Goal: Transaction & Acquisition: Purchase product/service

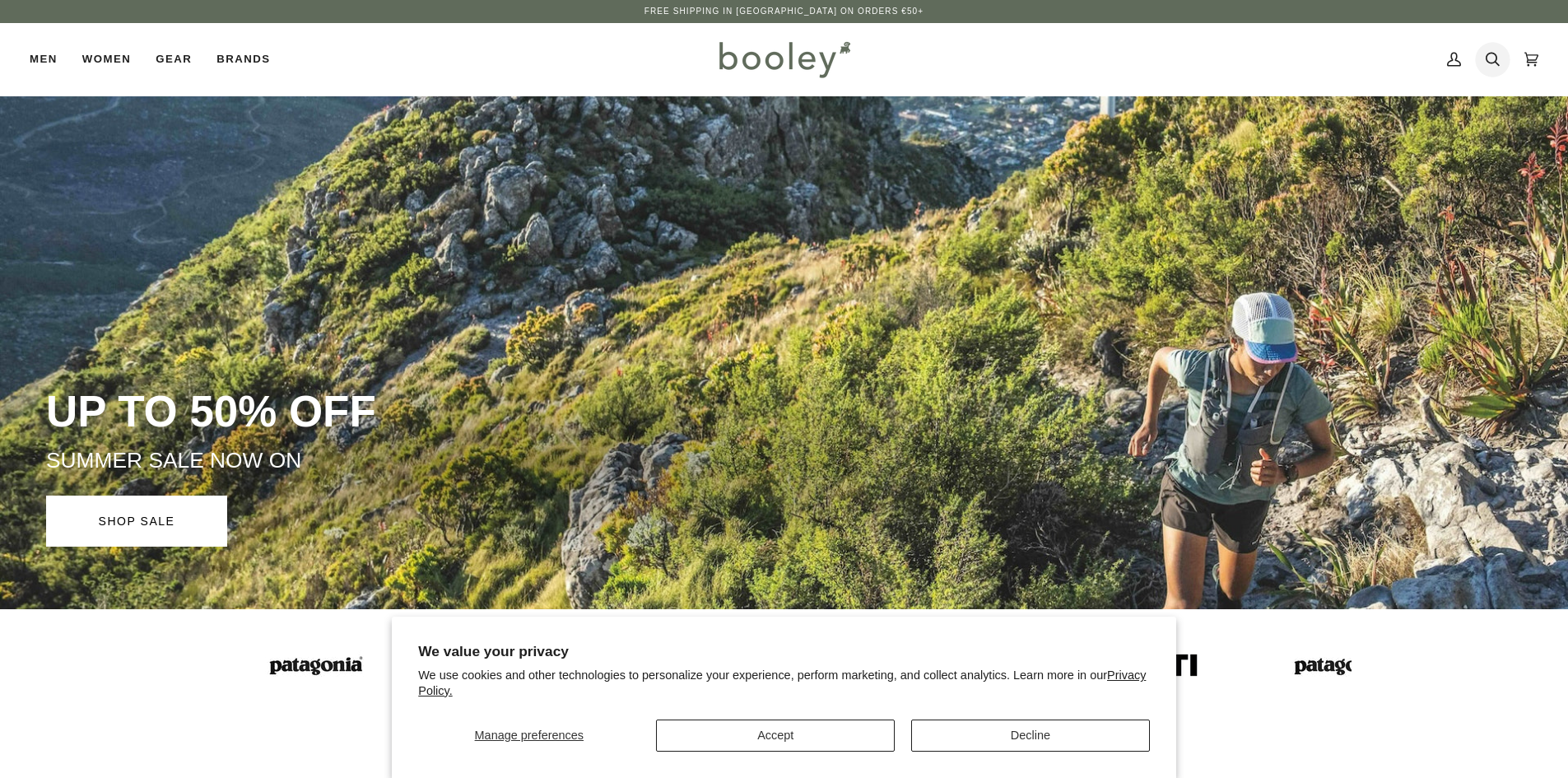
click at [1495, 62] on icon at bounding box center [1493, 59] width 14 height 14
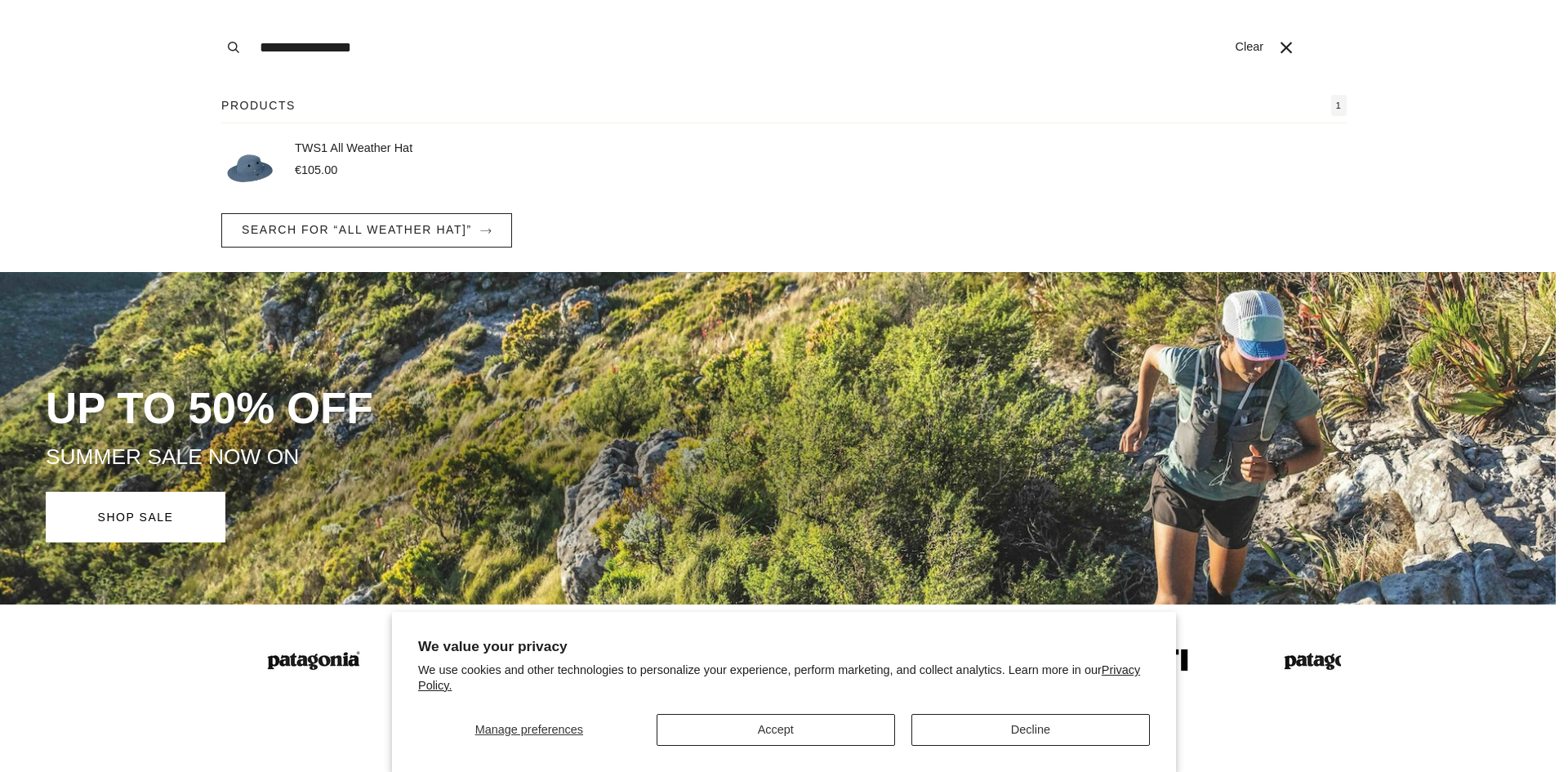
type input "**********"
click at [360, 146] on p "TWS1 All Weather Hat" at bounding box center [353, 149] width 117 height 18
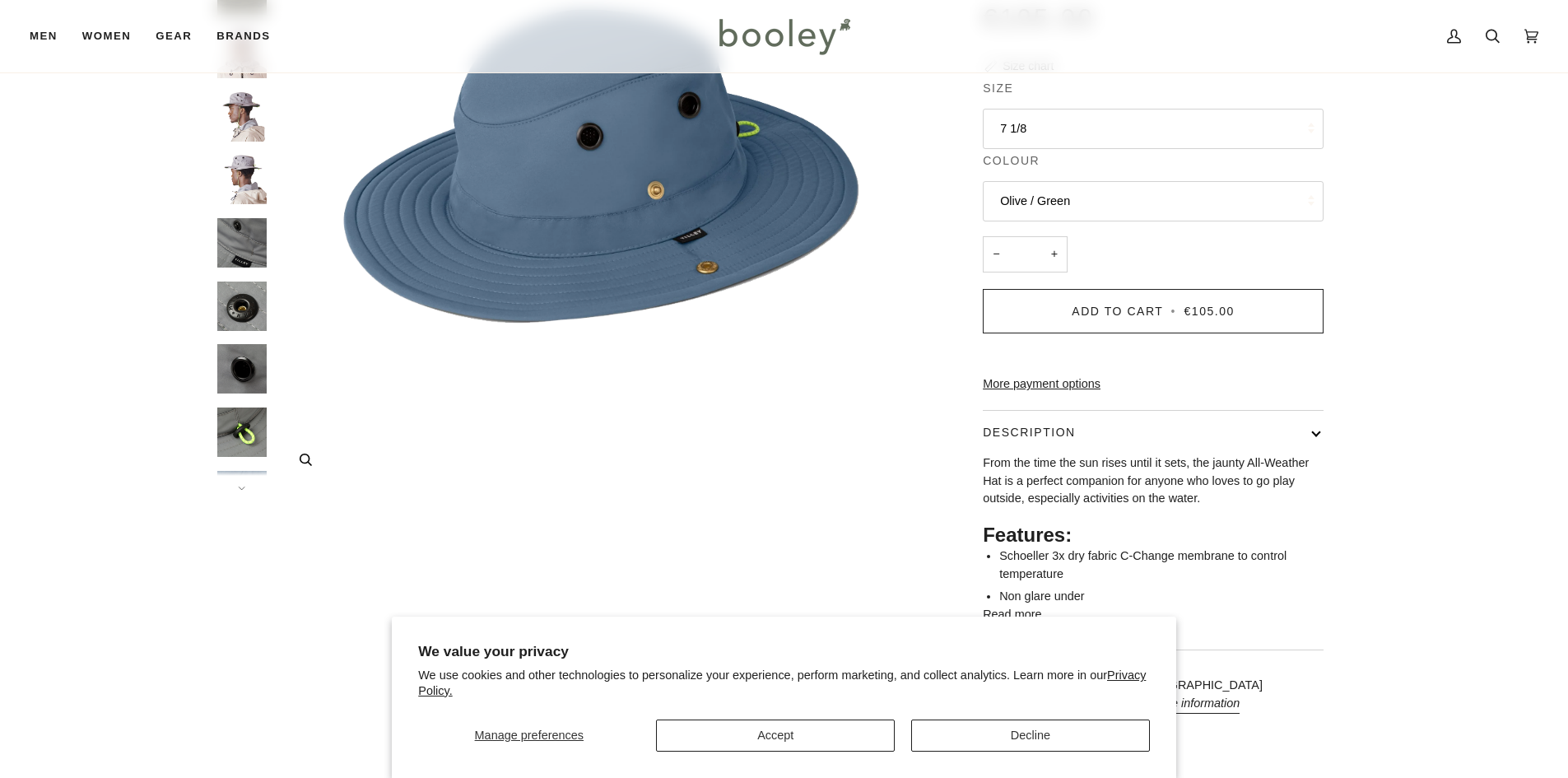
scroll to position [247, 0]
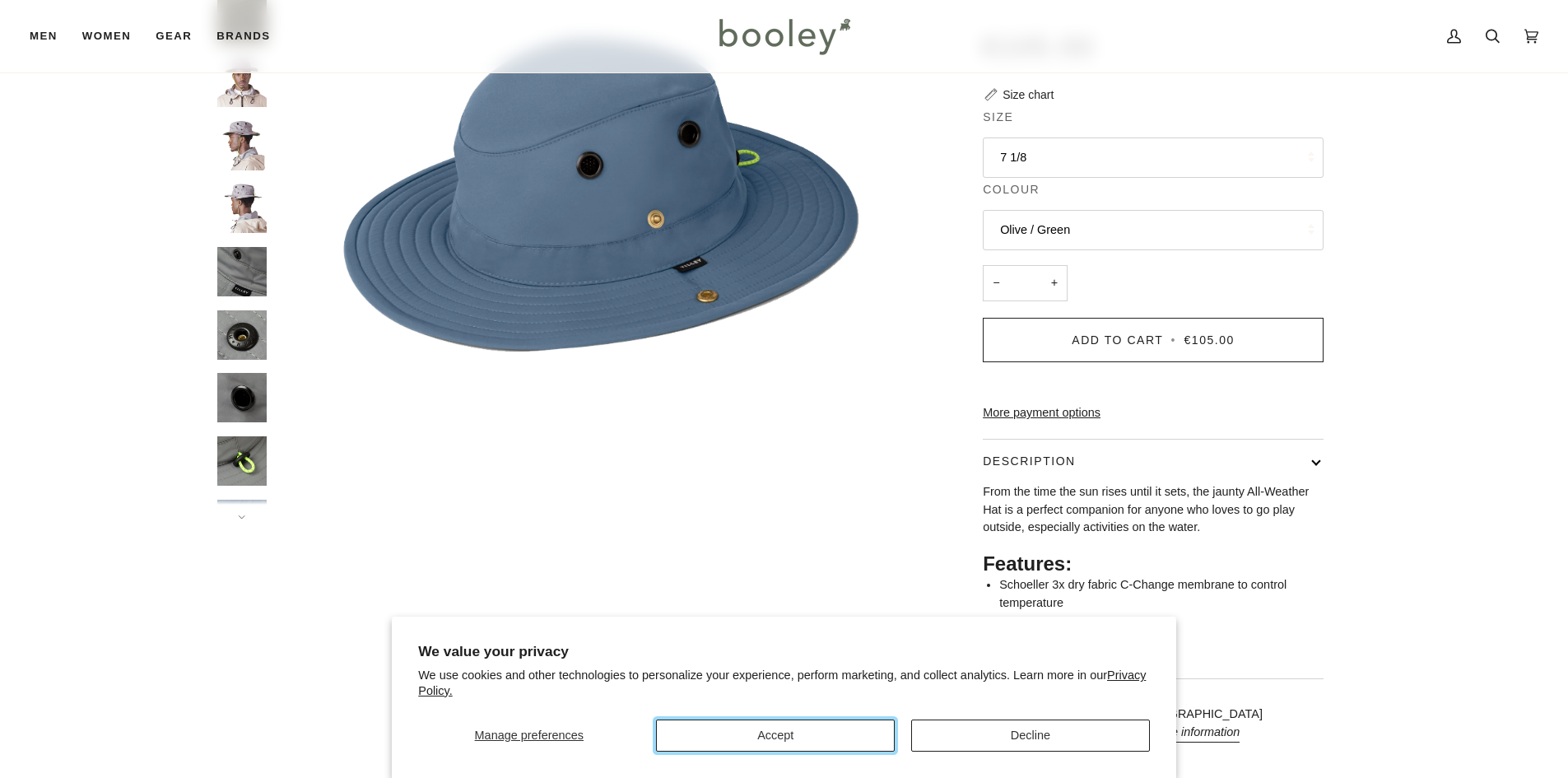
click at [823, 735] on button "Accept" at bounding box center [775, 736] width 239 height 32
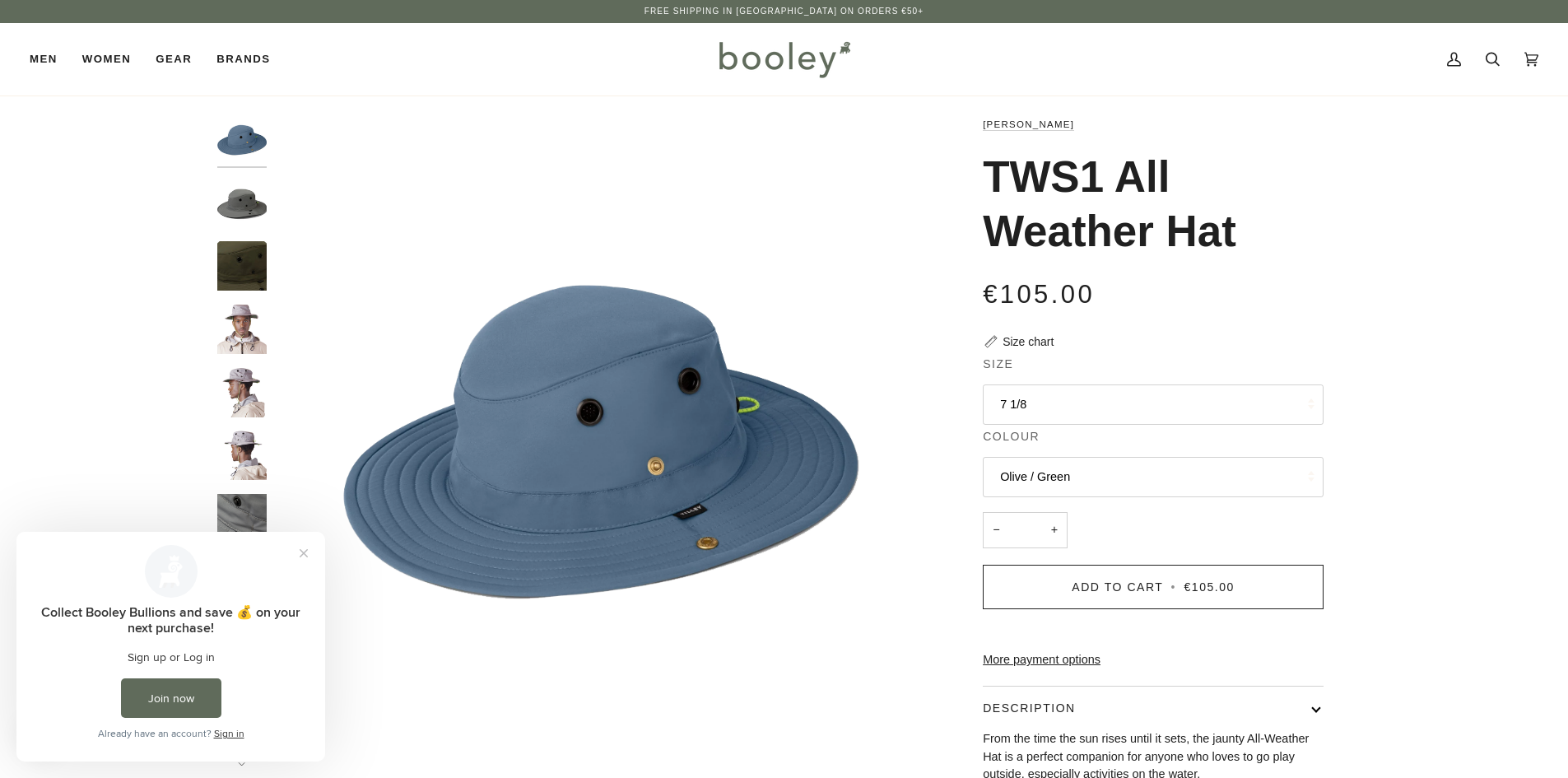
scroll to position [0, 0]
click at [240, 212] on img "Tilley TWS1 All Weather Hat Grey / Green - Booley Galway" at bounding box center [242, 203] width 50 height 50
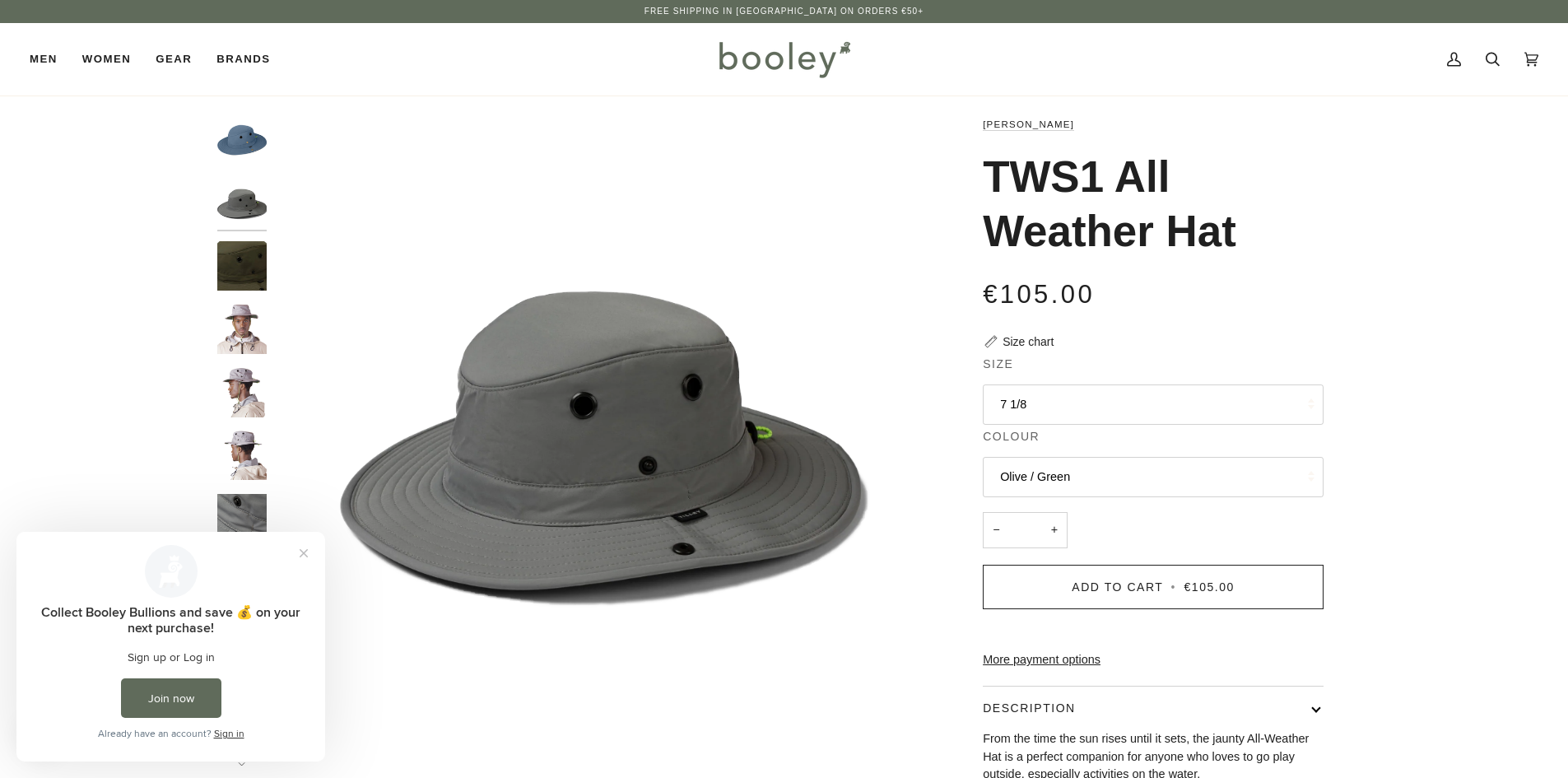
click at [247, 261] on img "TWS1 All Weather Hat" at bounding box center [242, 266] width 50 height 50
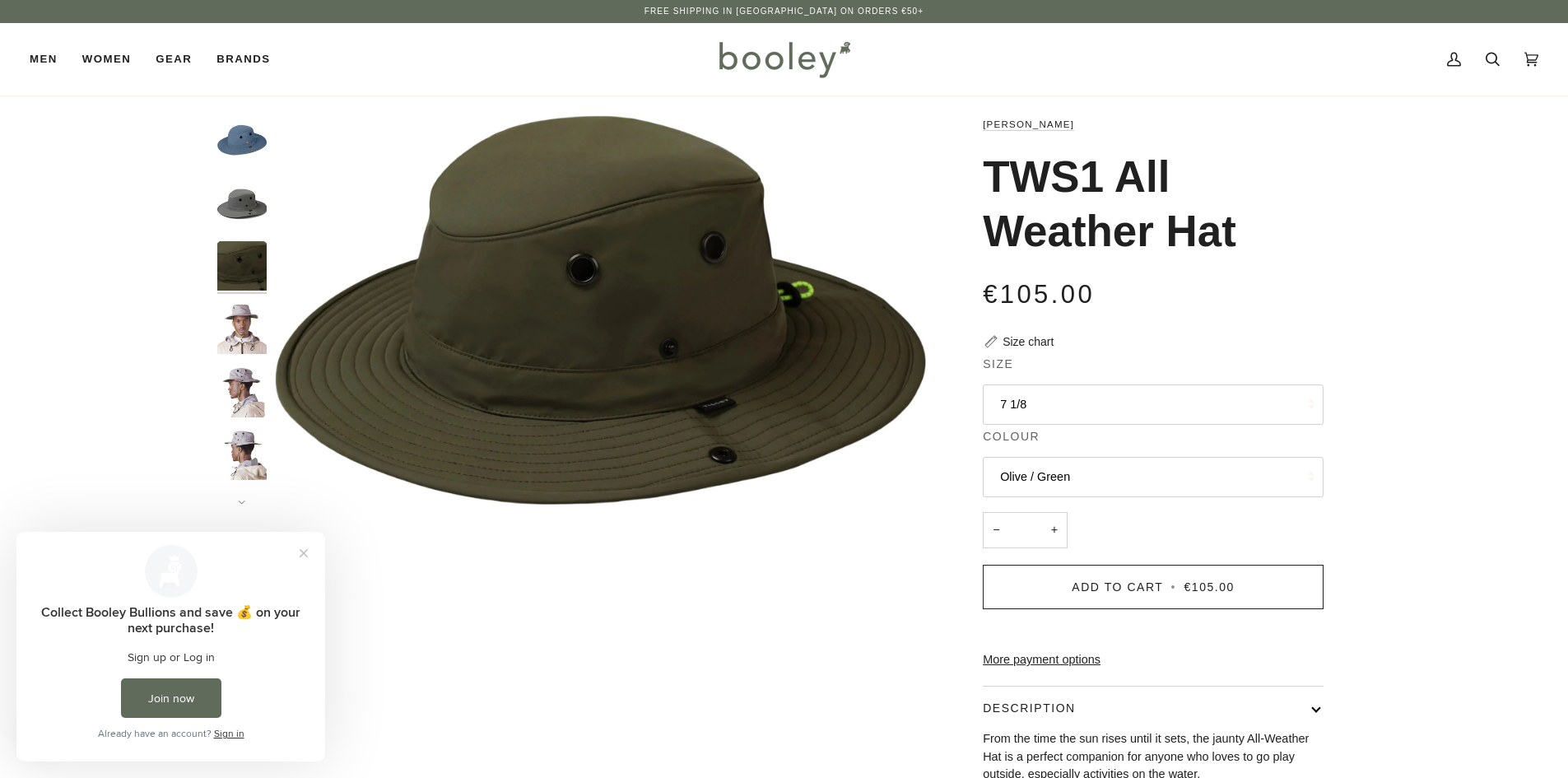
click at [260, 326] on img "Tilley TWS1 All Weather Hat - Booley Galway" at bounding box center [242, 329] width 50 height 50
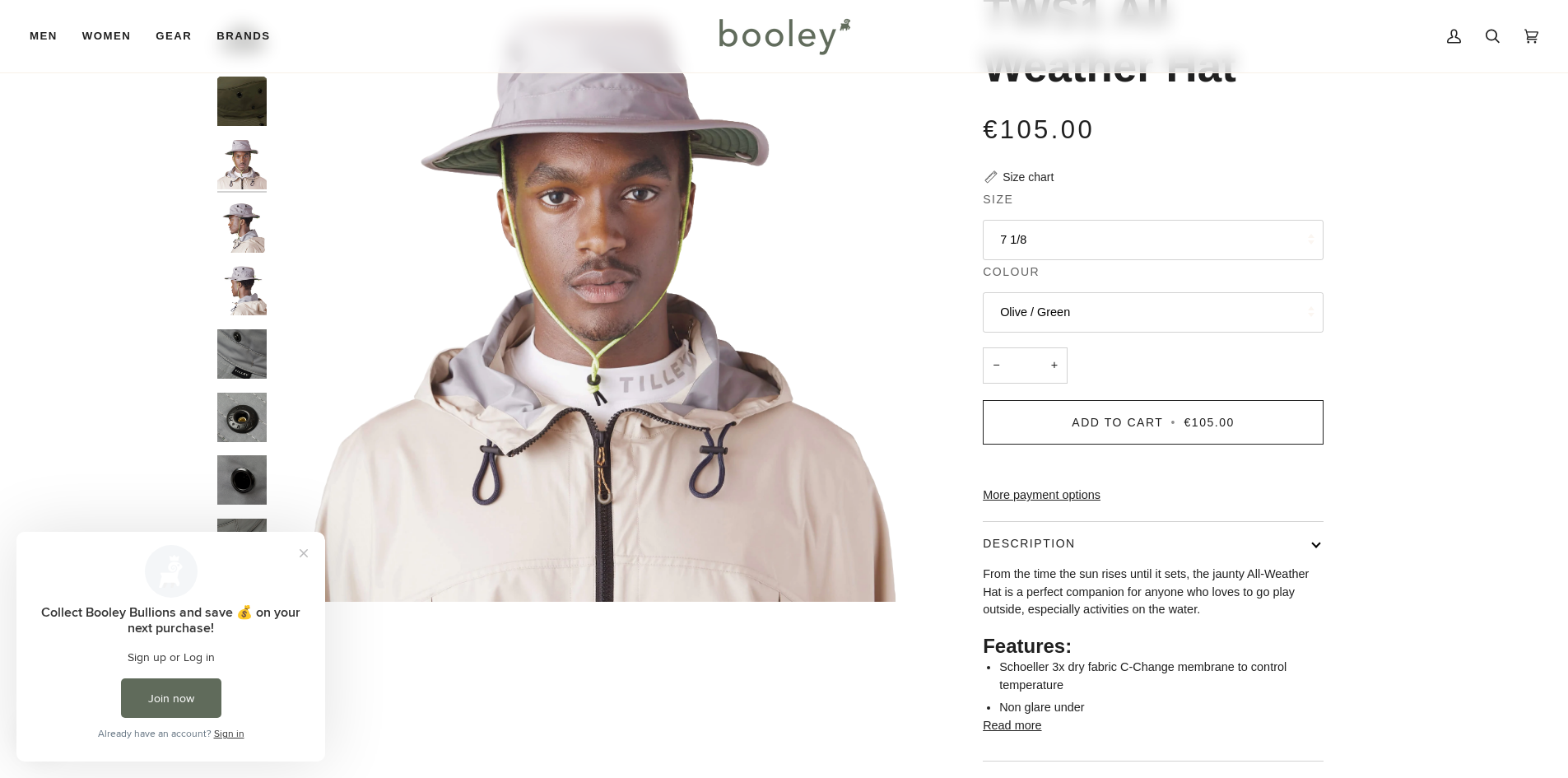
scroll to position [82, 0]
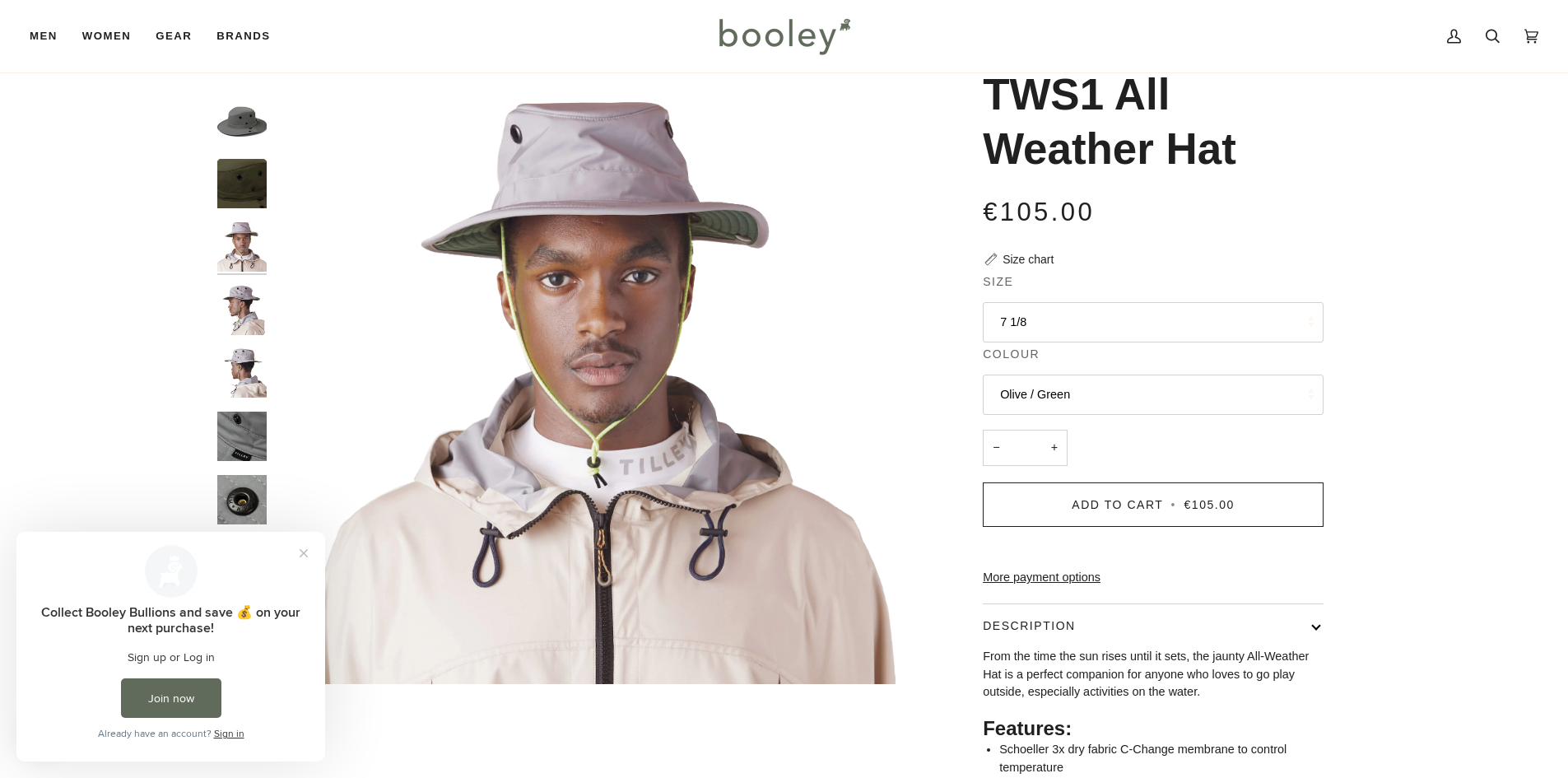
click at [240, 328] on img "Tilley TWS1 All Weather Hat - Booley Galway" at bounding box center [242, 310] width 50 height 50
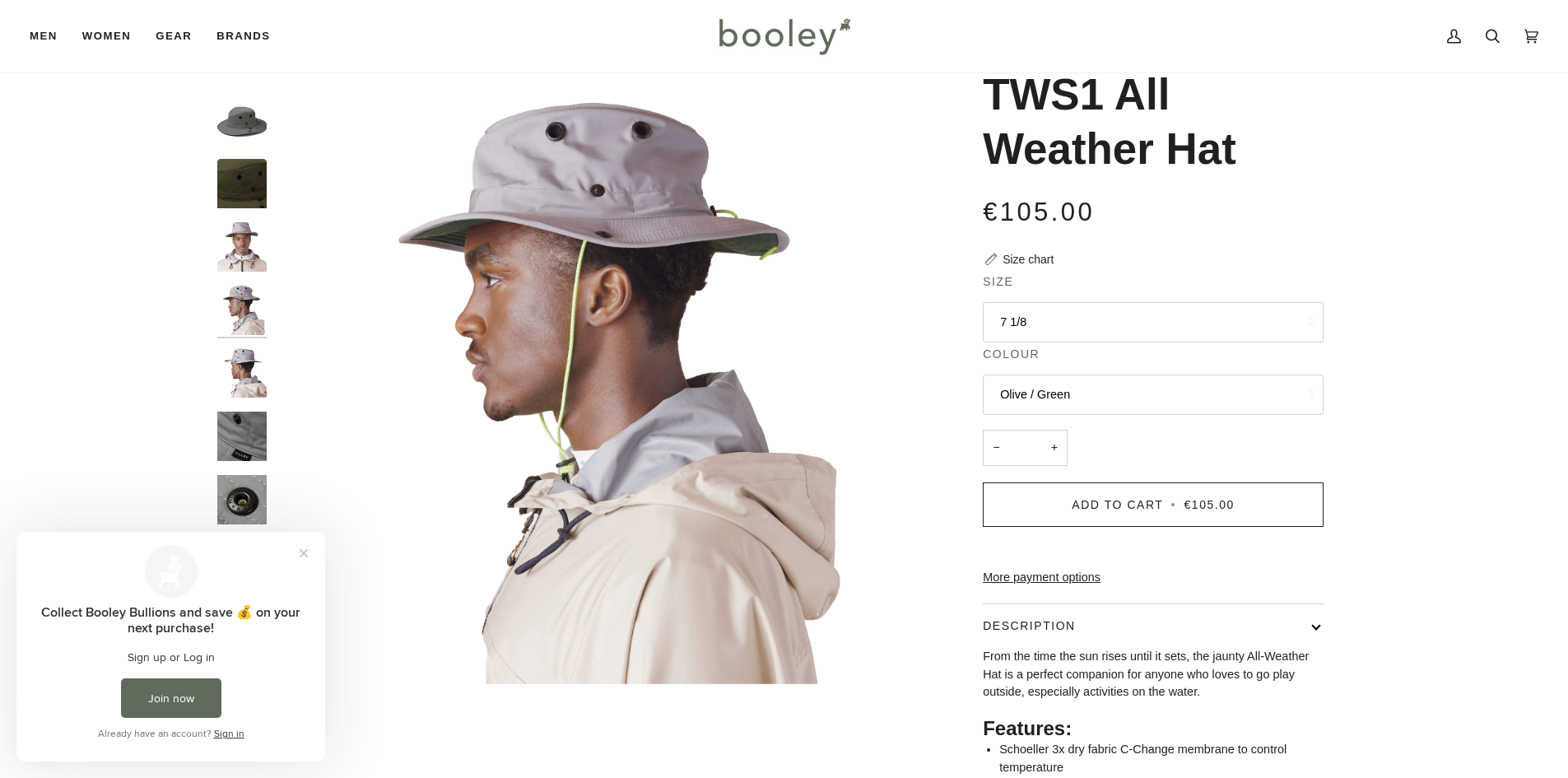
click at [253, 370] on img "Tilley TWS1 All Weather Hat - Booley Galway" at bounding box center [242, 373] width 50 height 50
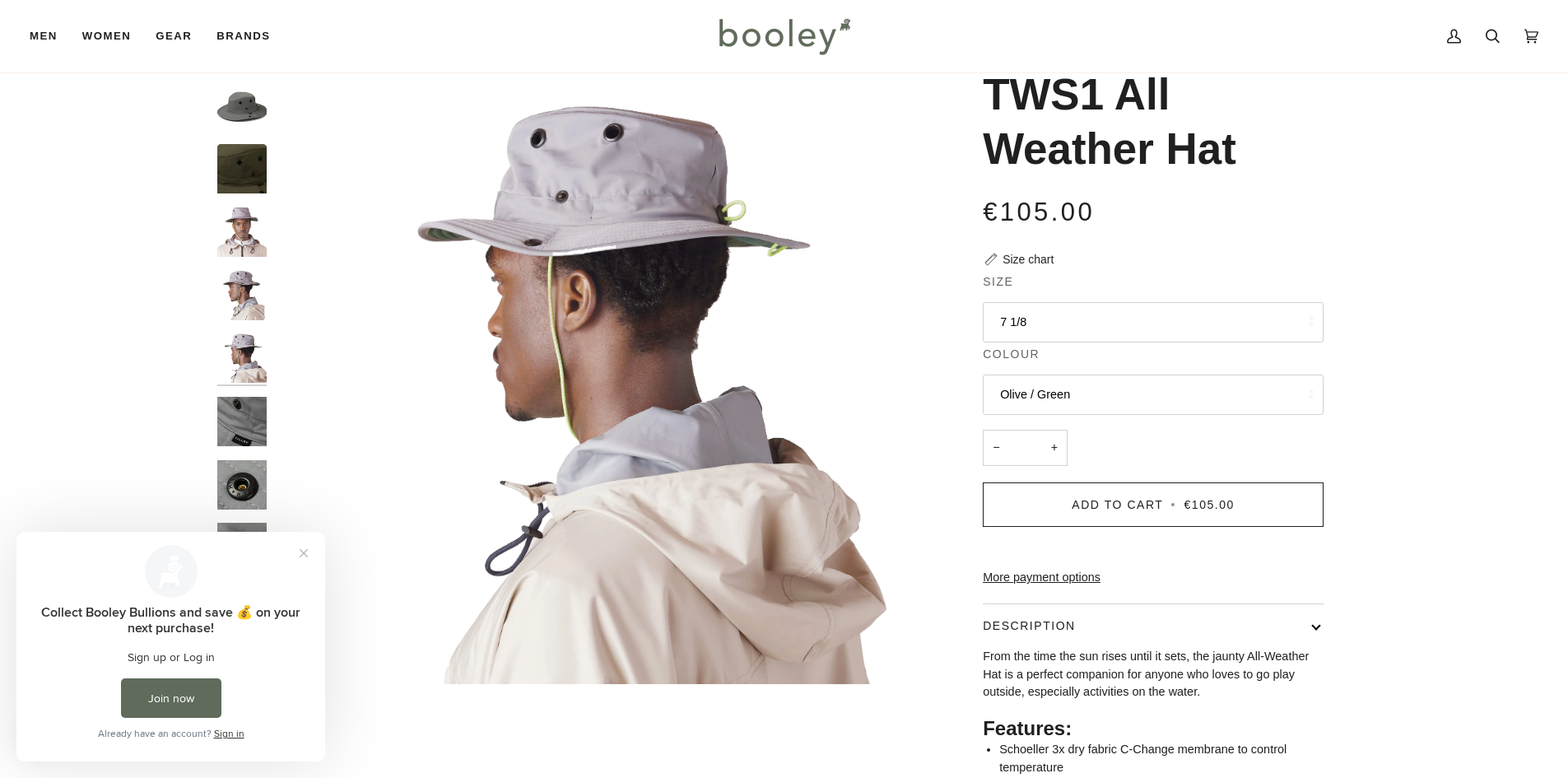
click at [247, 423] on img "Tilley TWS1 All Weather Hat Grey / Green - Booley Galway" at bounding box center [242, 422] width 50 height 50
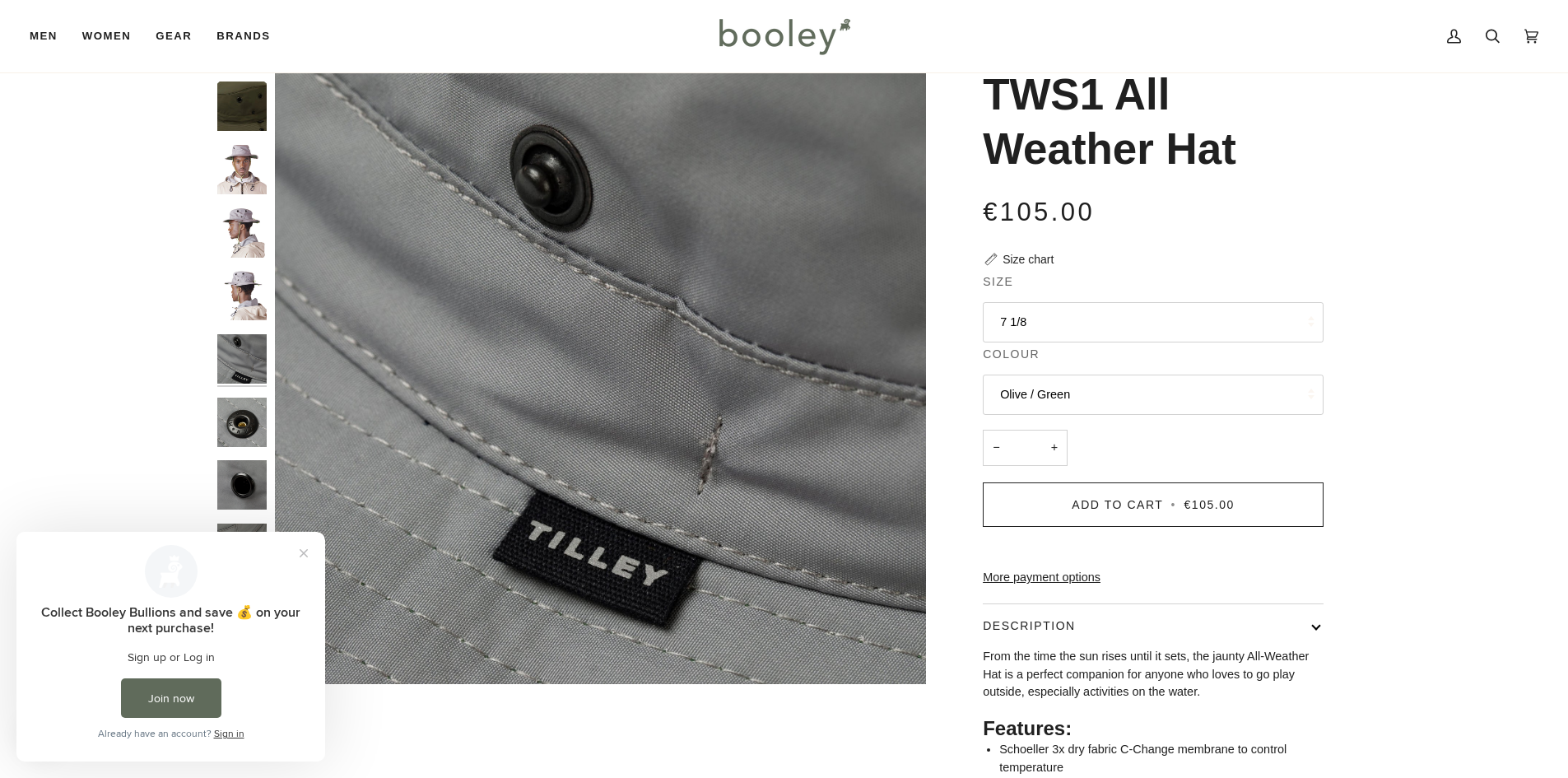
scroll to position [78, 0]
click at [229, 201] on div at bounding box center [246, 359] width 57 height 651
click at [256, 212] on img "Tilley TWS1 All Weather Hat - Booley Galway" at bounding box center [242, 232] width 50 height 50
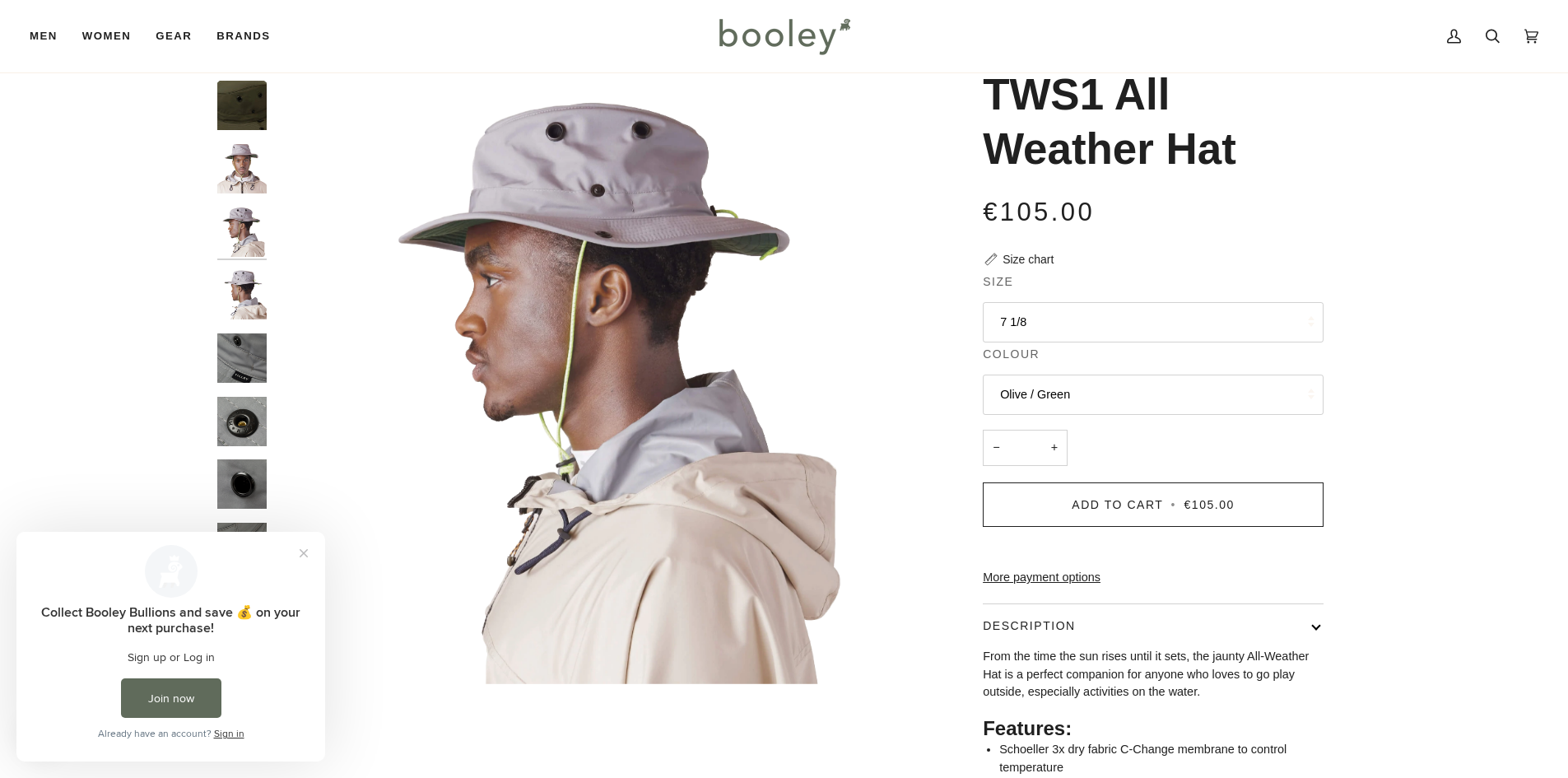
scroll to position [0, 0]
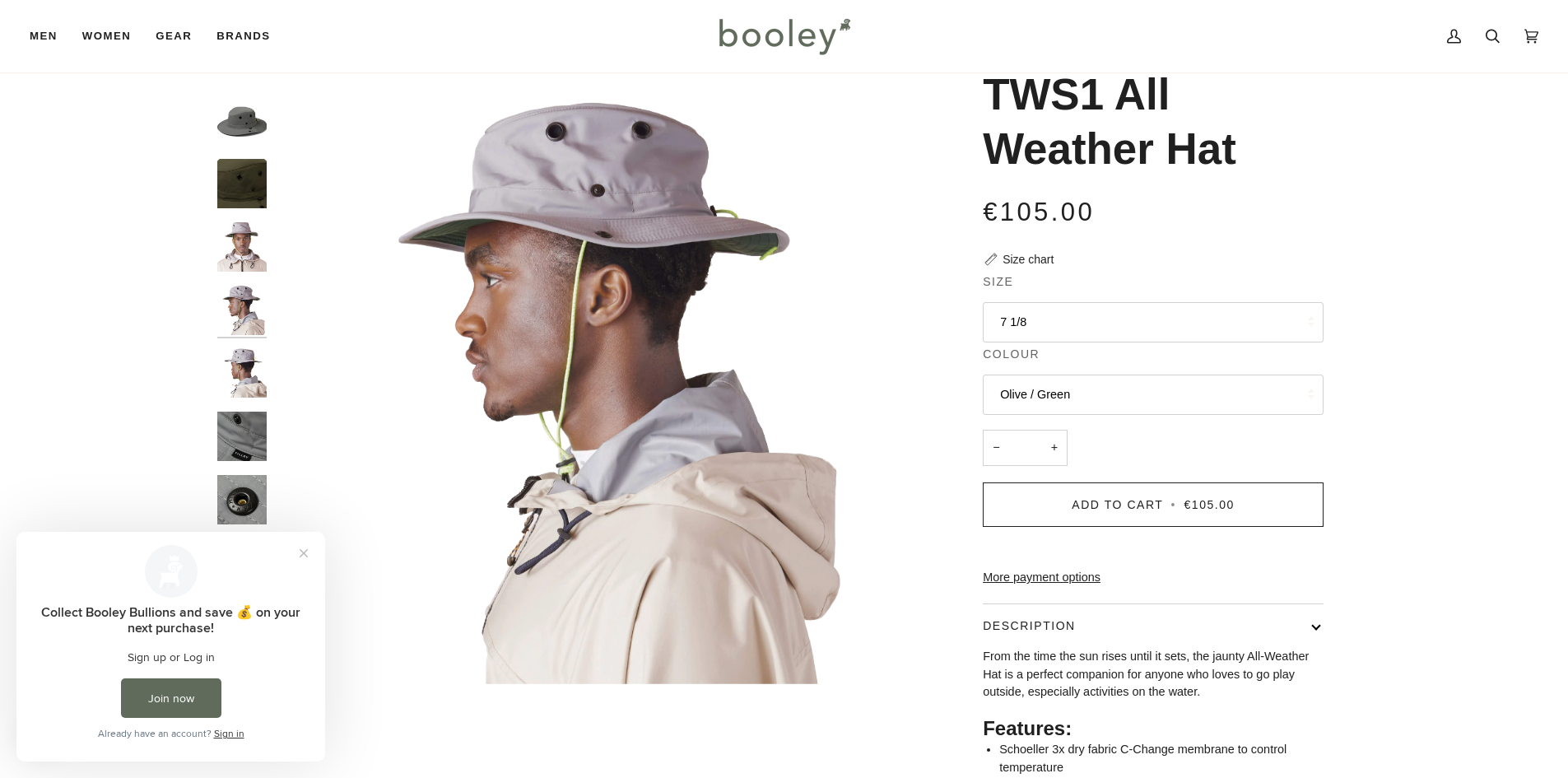
click at [239, 434] on img "Tilley TWS1 All Weather Hat Grey / Green - Booley Galway" at bounding box center [242, 436] width 50 height 50
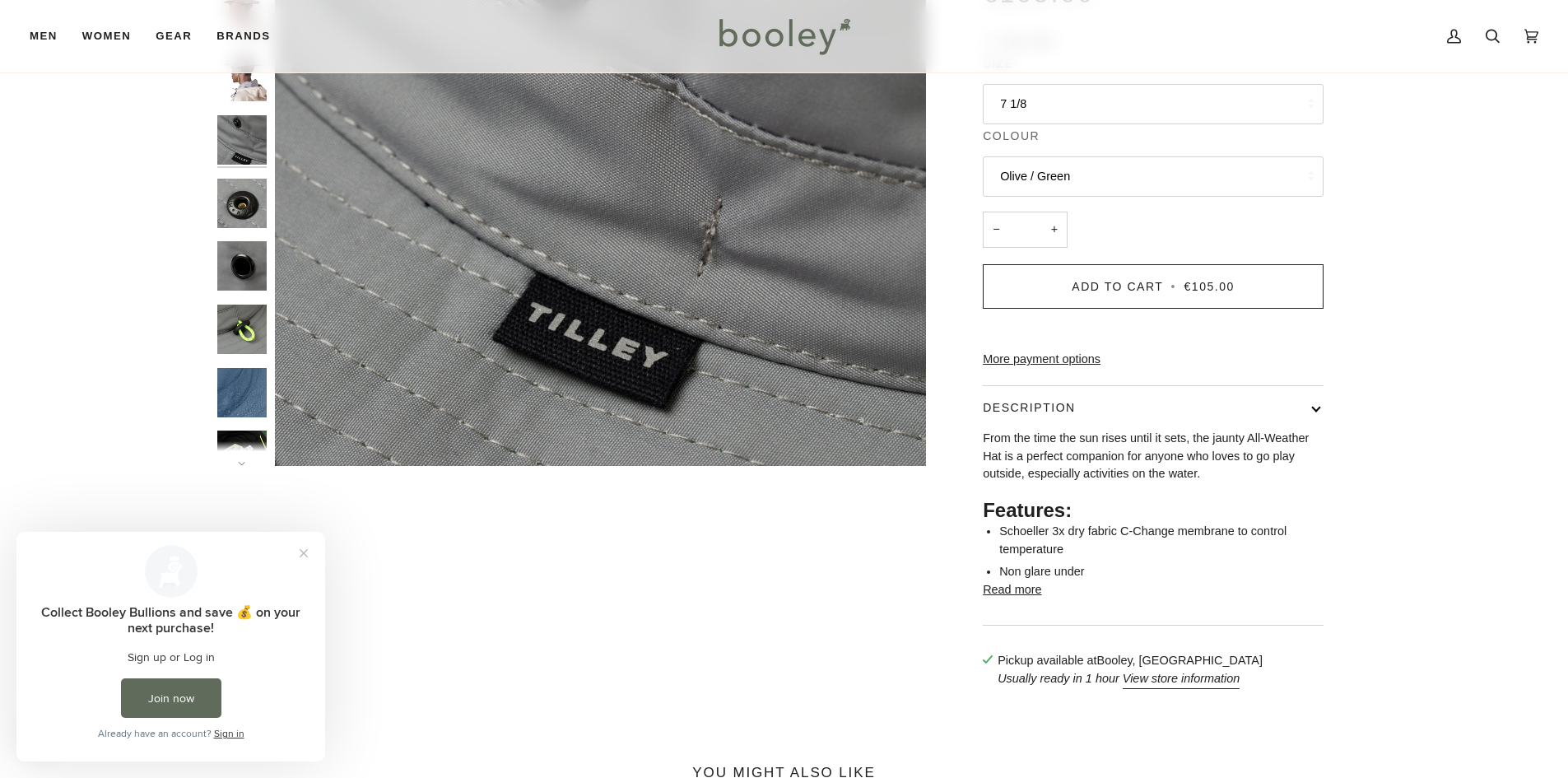
scroll to position [329, 0]
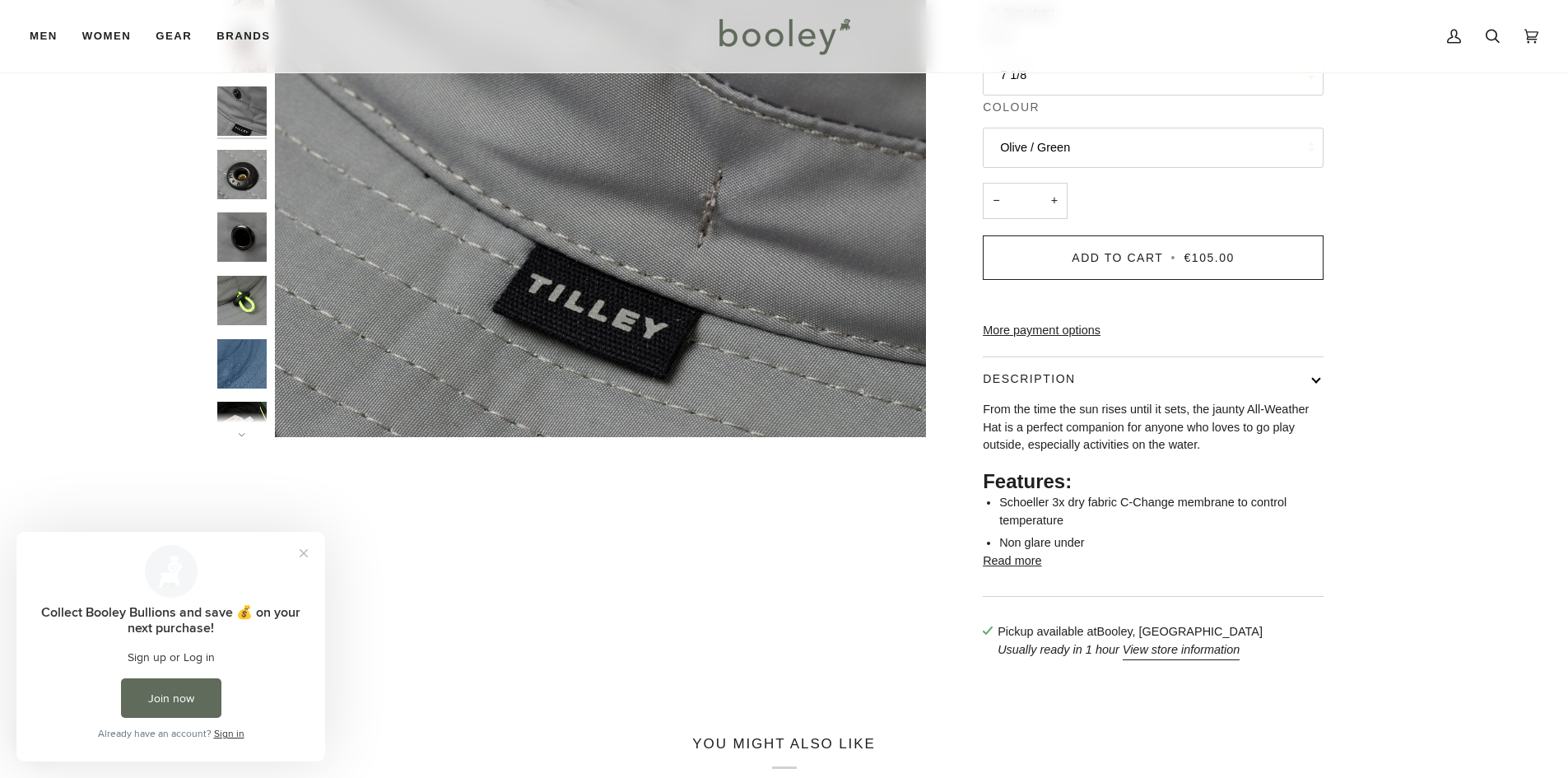
click at [237, 305] on img "Tilley TWS1 All Weather Hat Grey / Green - Booley Galway" at bounding box center [242, 301] width 50 height 50
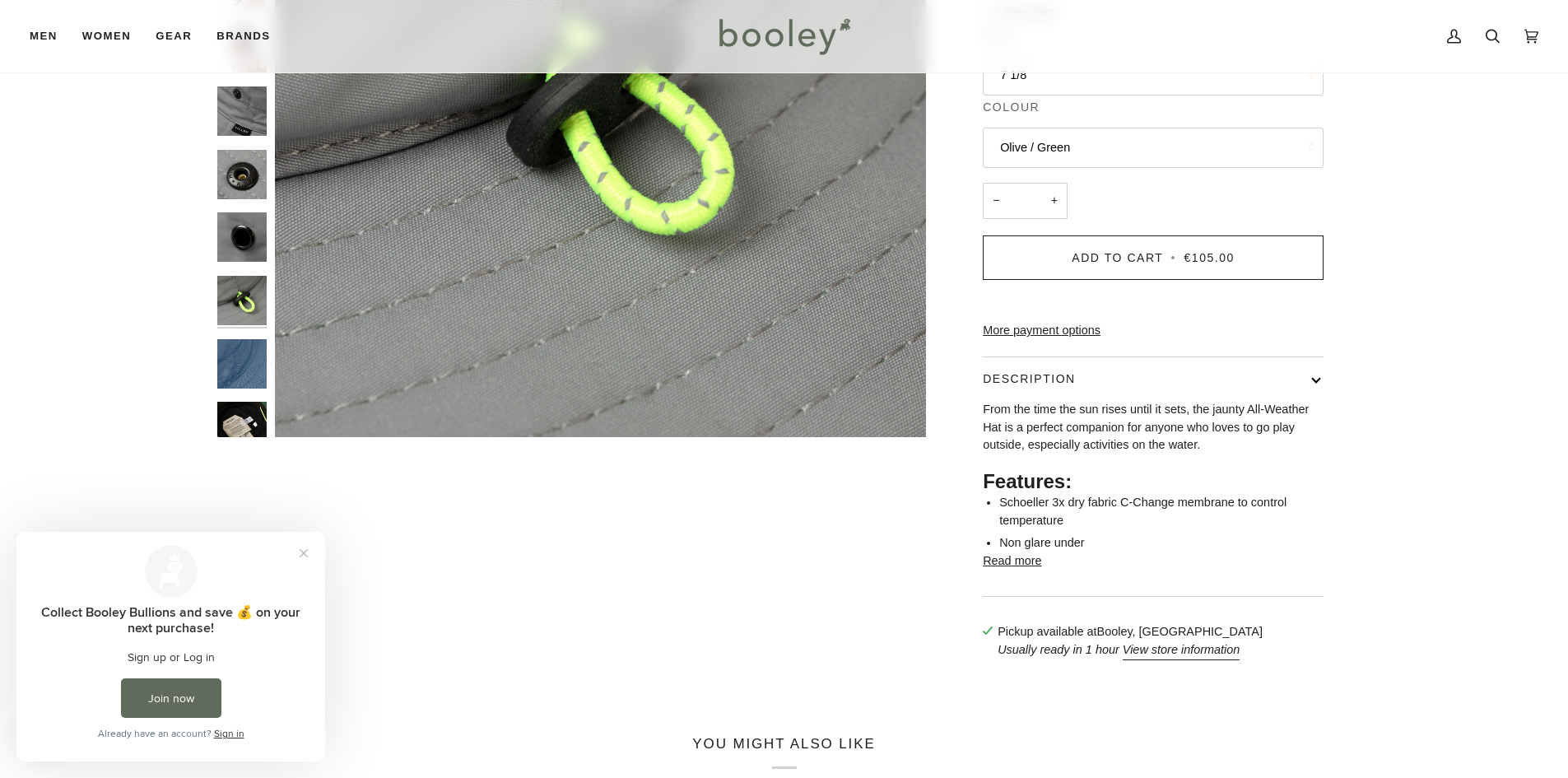
scroll to position [106, 0]
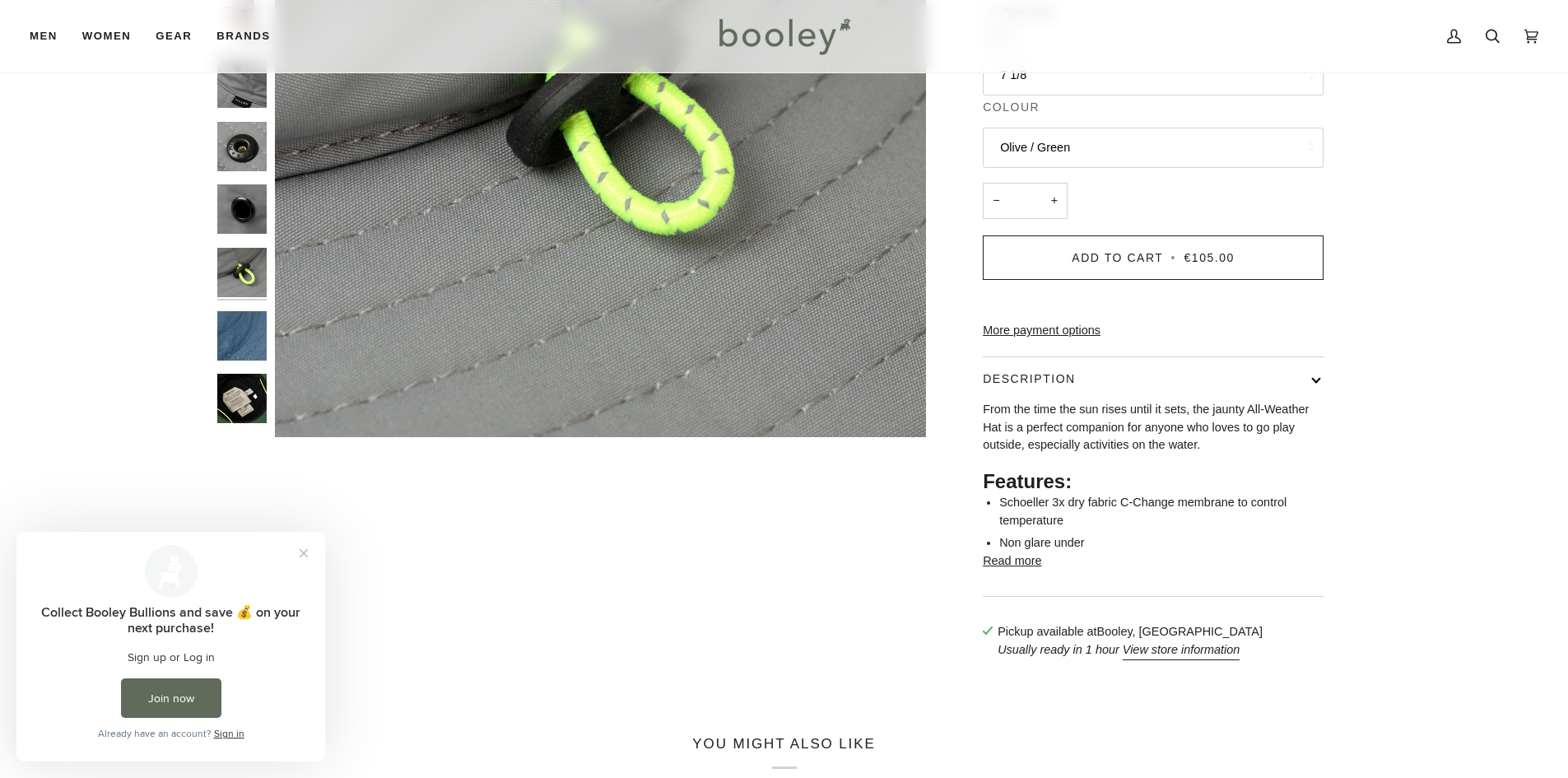
click at [234, 352] on img "Tilley TWS1 All Weather Hat - Booley Galway" at bounding box center [242, 336] width 50 height 50
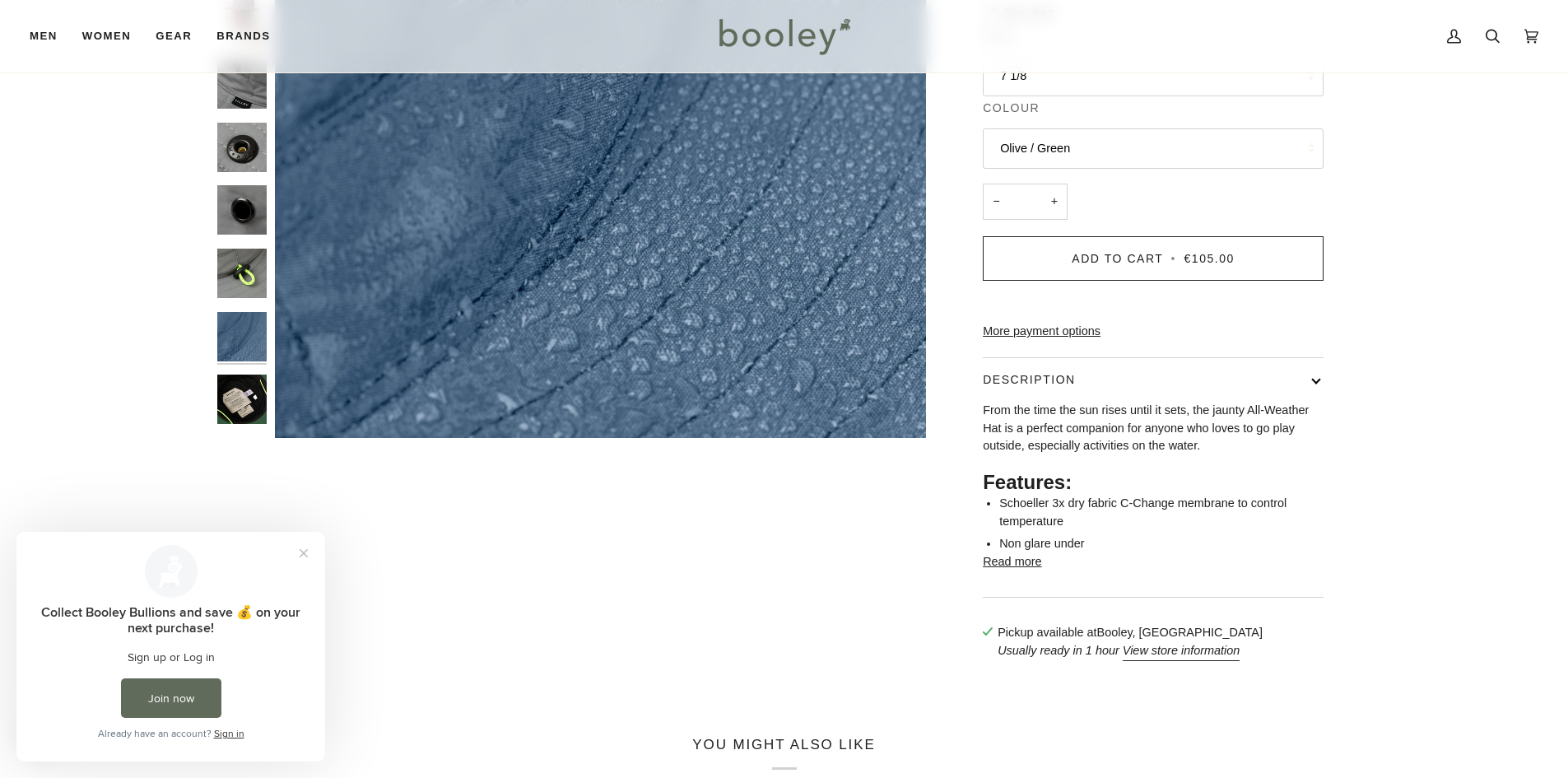
scroll to position [329, 0]
click at [250, 405] on img "Tilley TWS1 All Weather Hat - Booley Galway" at bounding box center [242, 399] width 50 height 50
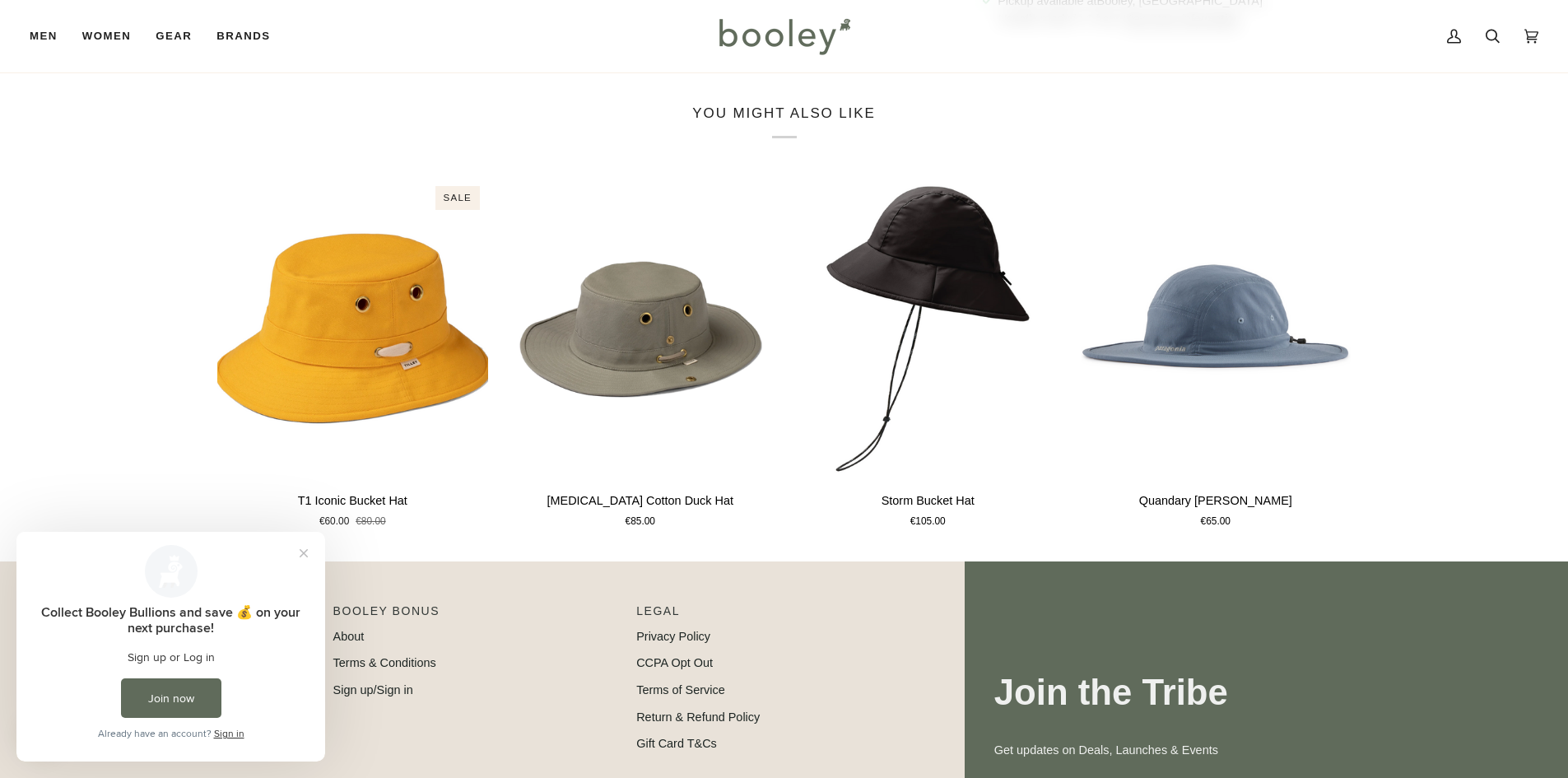
scroll to position [988, 0]
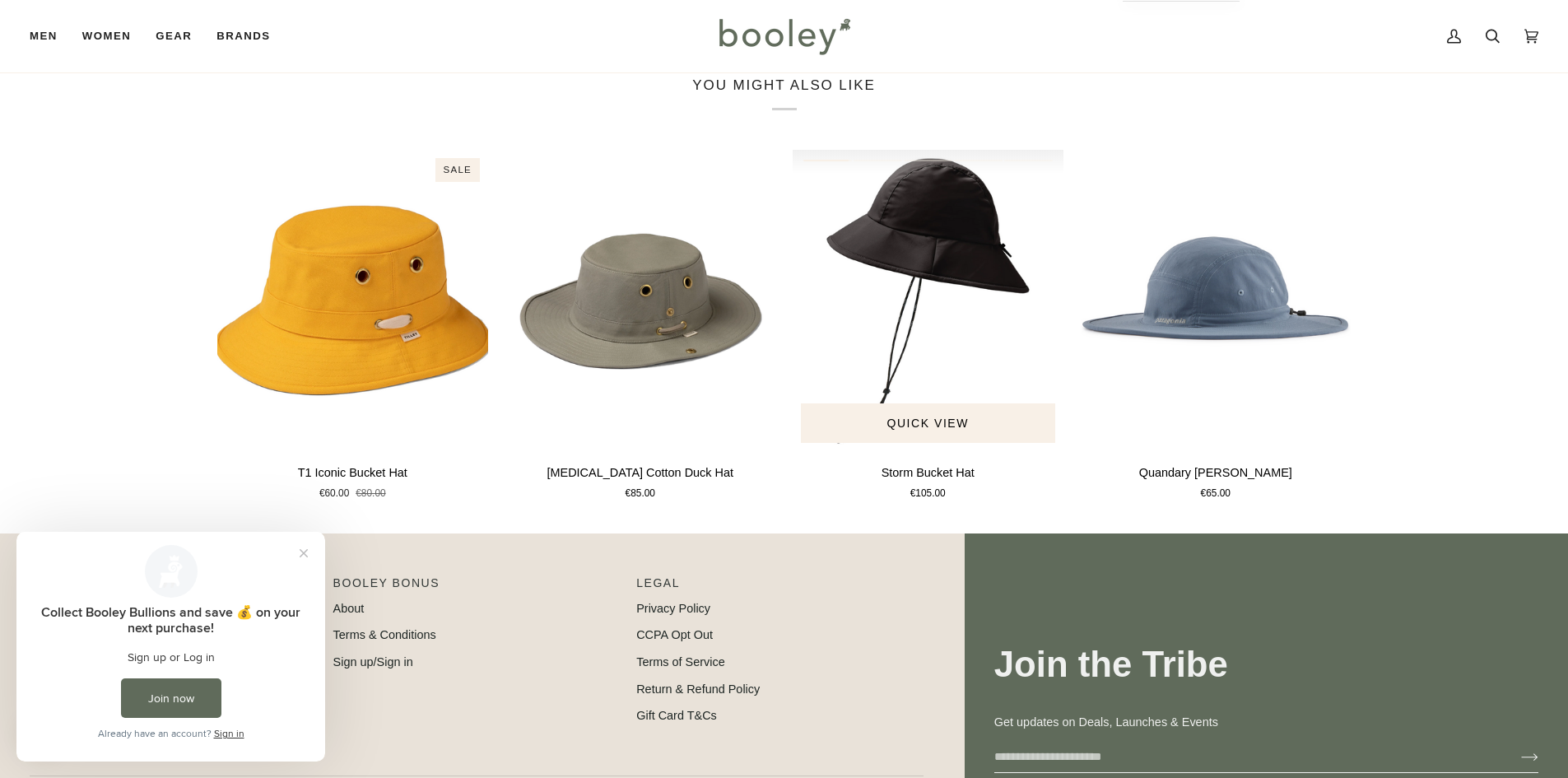
click at [931, 284] on img "Storm Bucket Hat" at bounding box center [929, 301] width 272 height 302
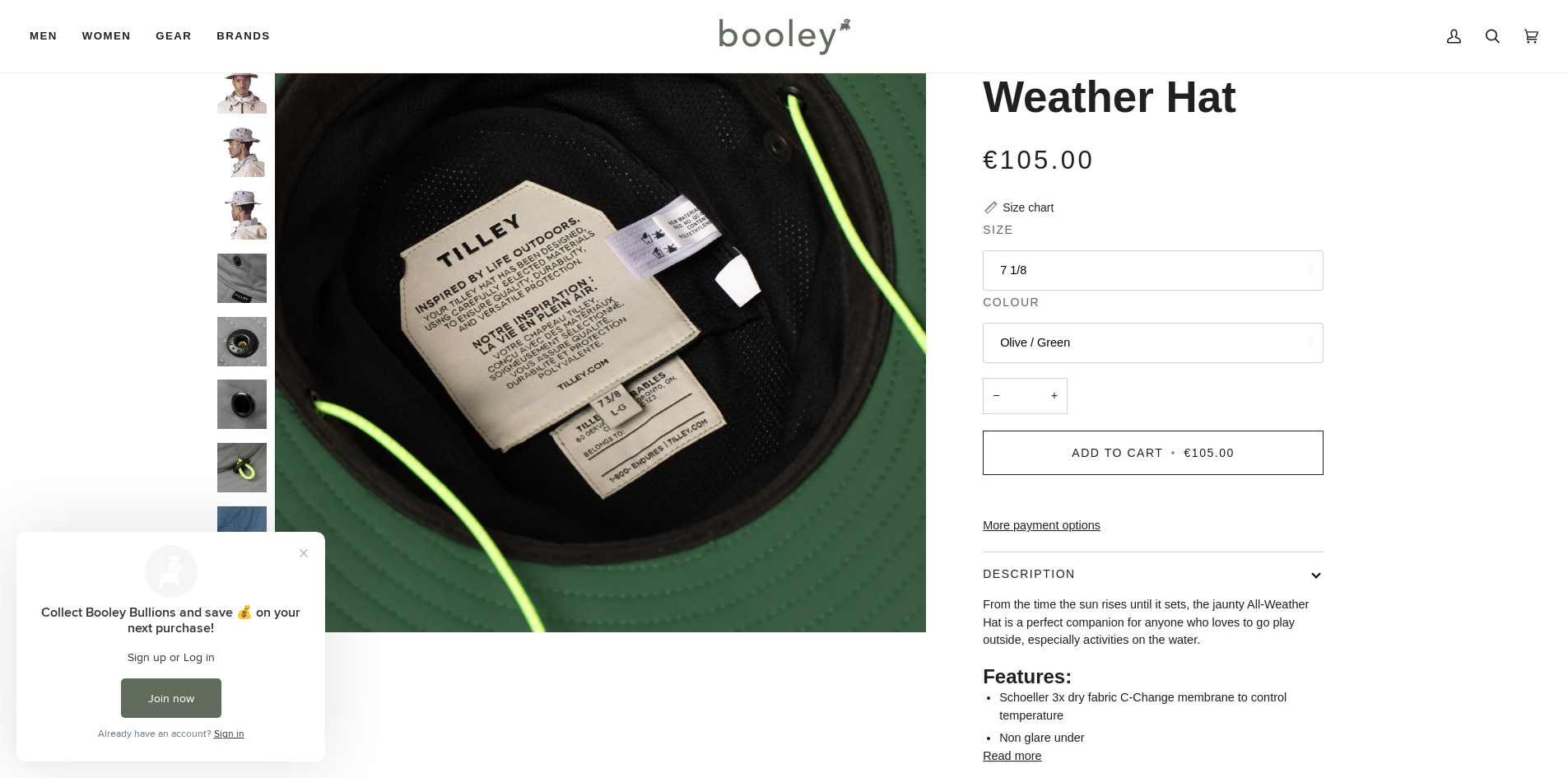
scroll to position [0, 0]
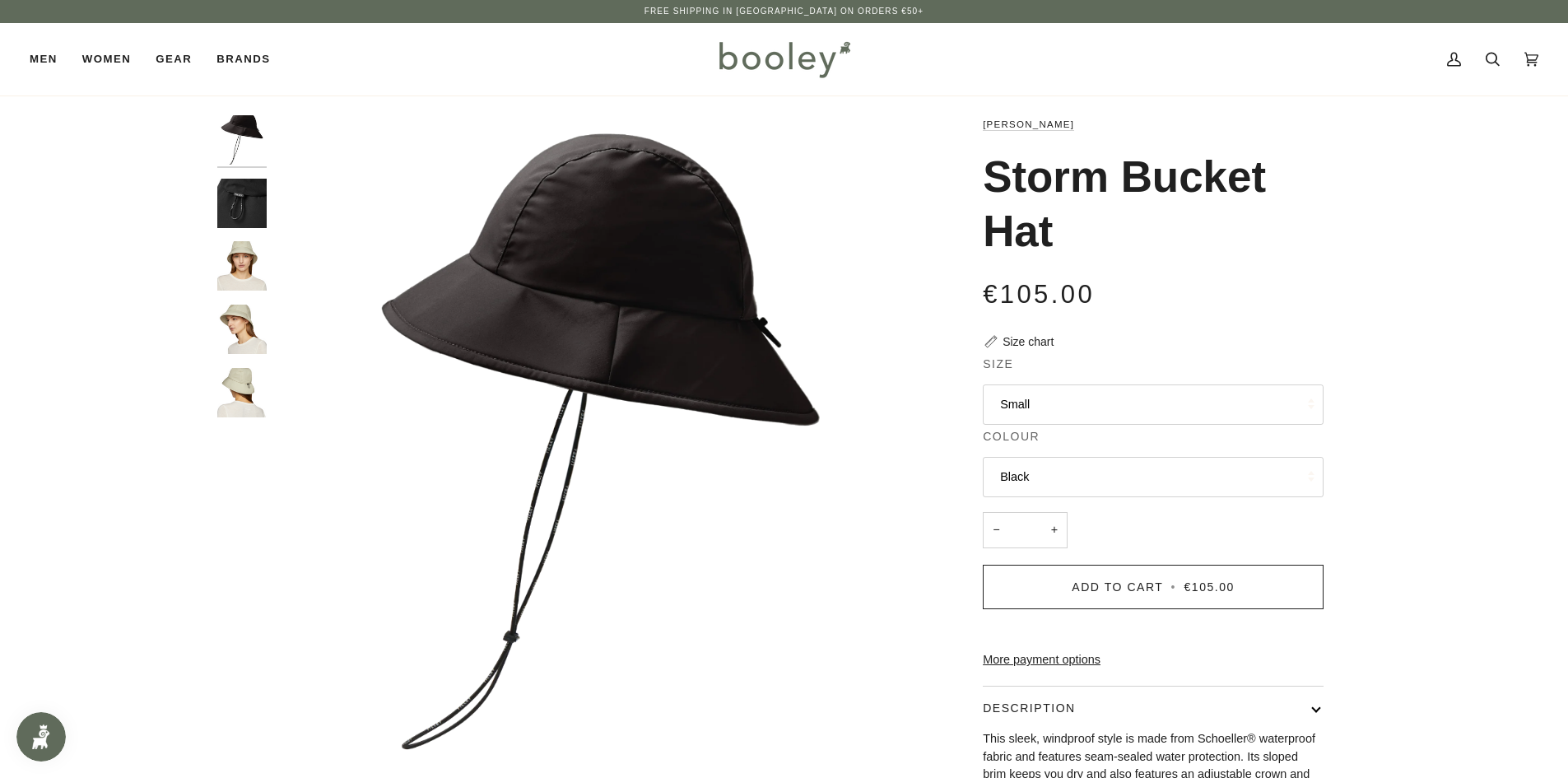
click at [233, 270] on img "Tilley Storm Bucket Hat - Booley Galway" at bounding box center [242, 266] width 50 height 50
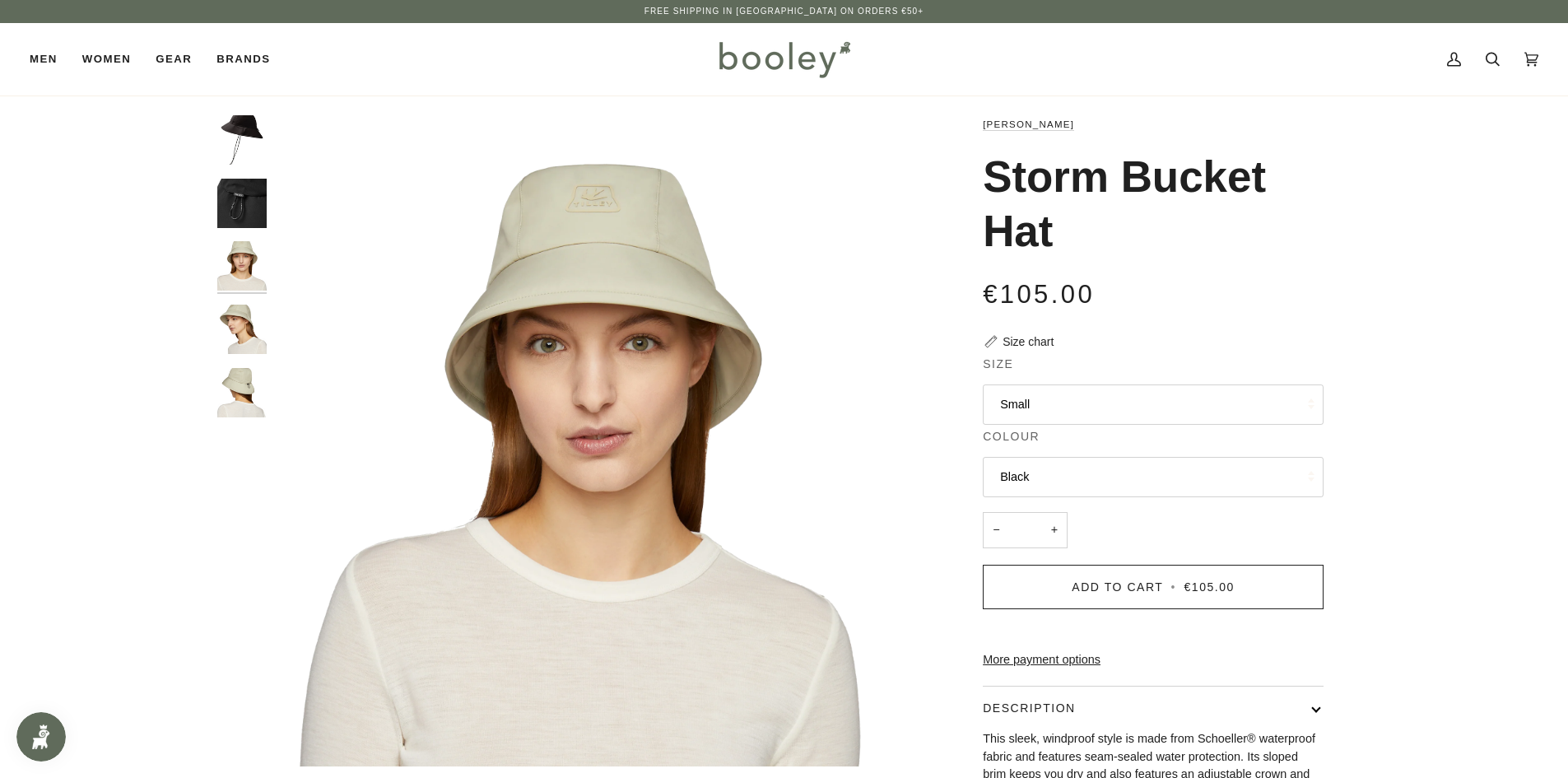
click at [233, 323] on img "Tilley Storm Bucket Hat - Booley Galway" at bounding box center [242, 329] width 50 height 50
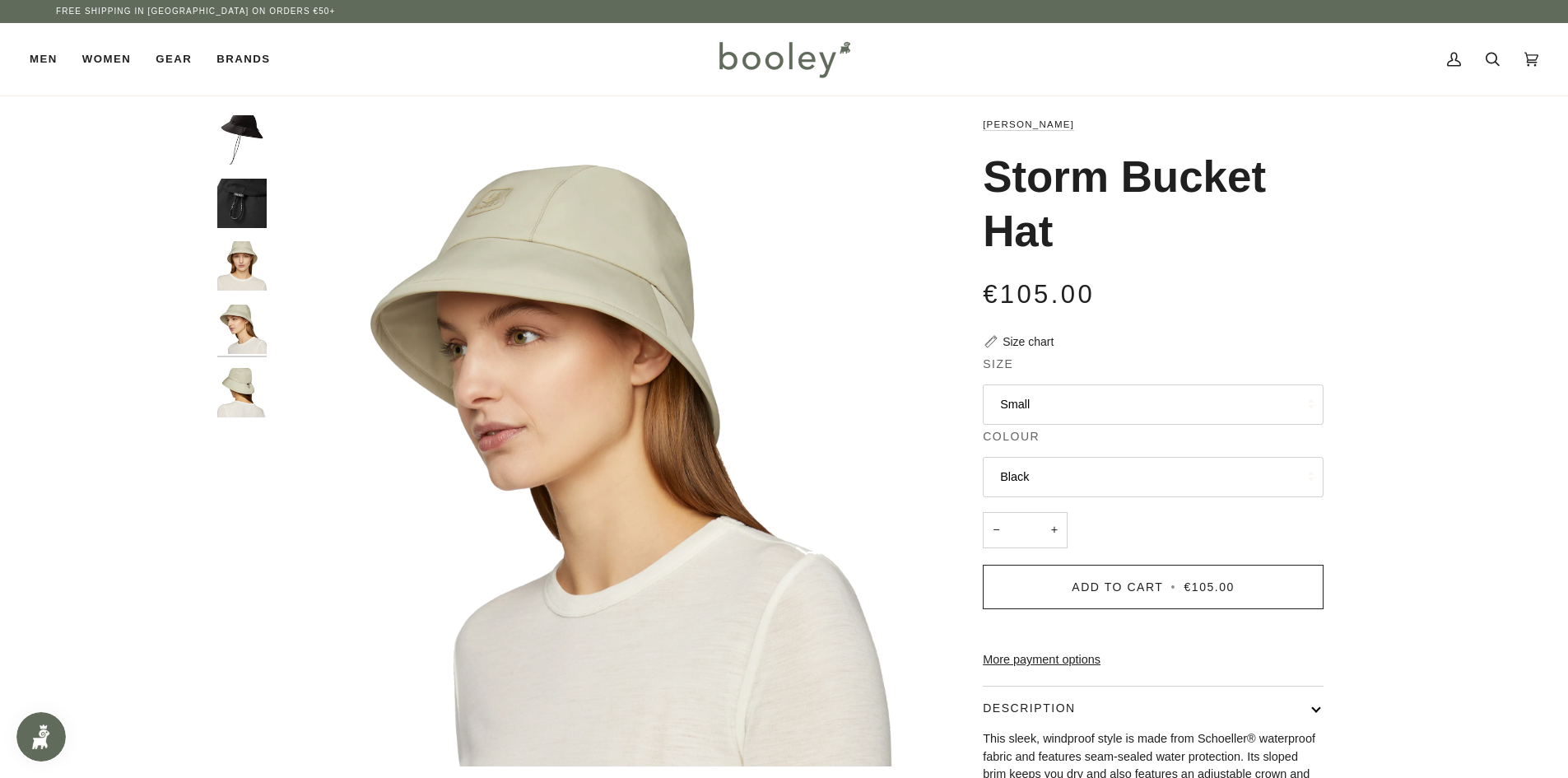
click at [238, 387] on img "Tilley Storm Bucket Hat - Booley Galway" at bounding box center [242, 393] width 50 height 50
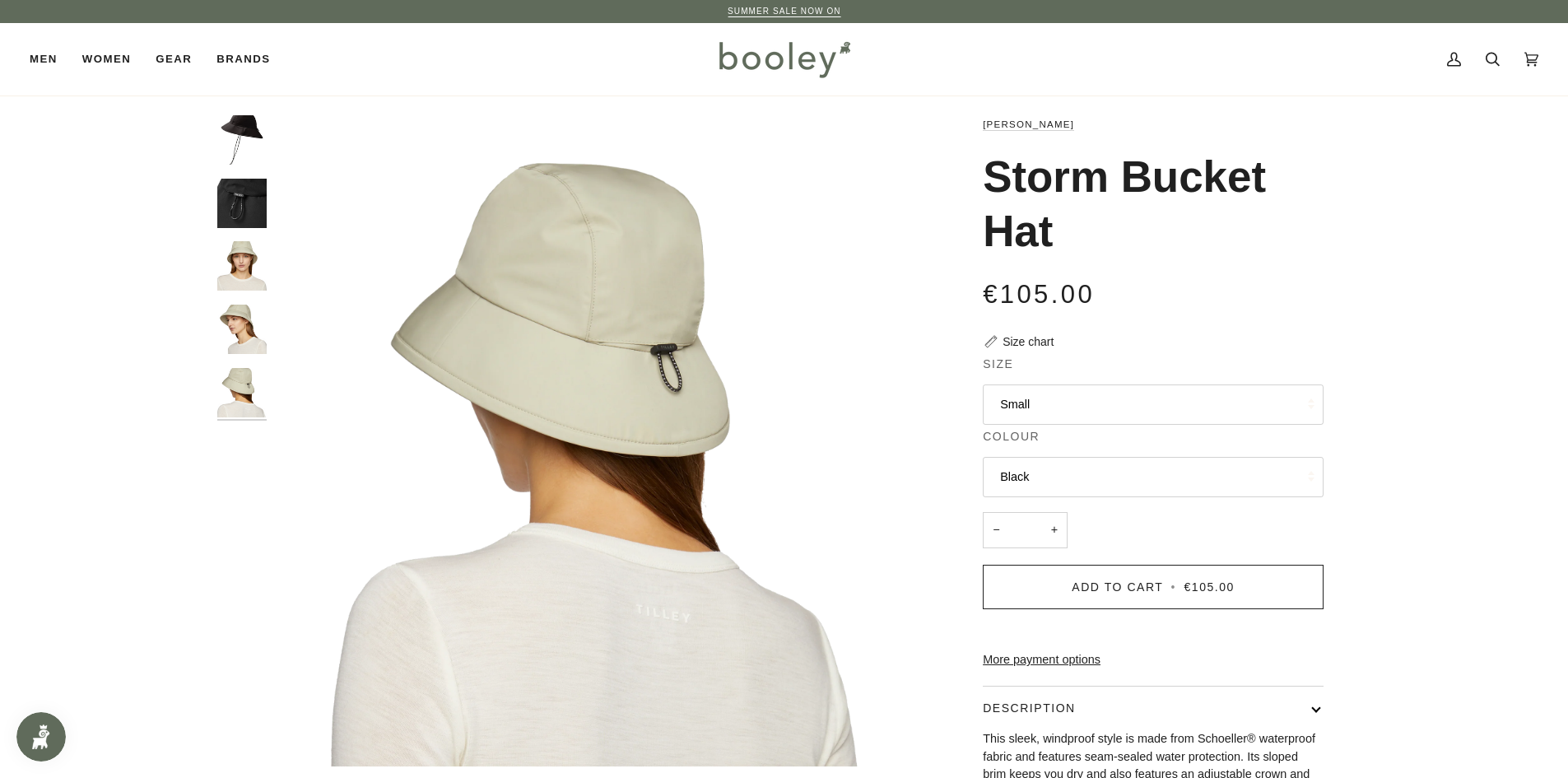
click at [237, 329] on img "Tilley Storm Bucket Hat - Booley Galway" at bounding box center [242, 329] width 50 height 50
